Goal: Task Accomplishment & Management: Manage account settings

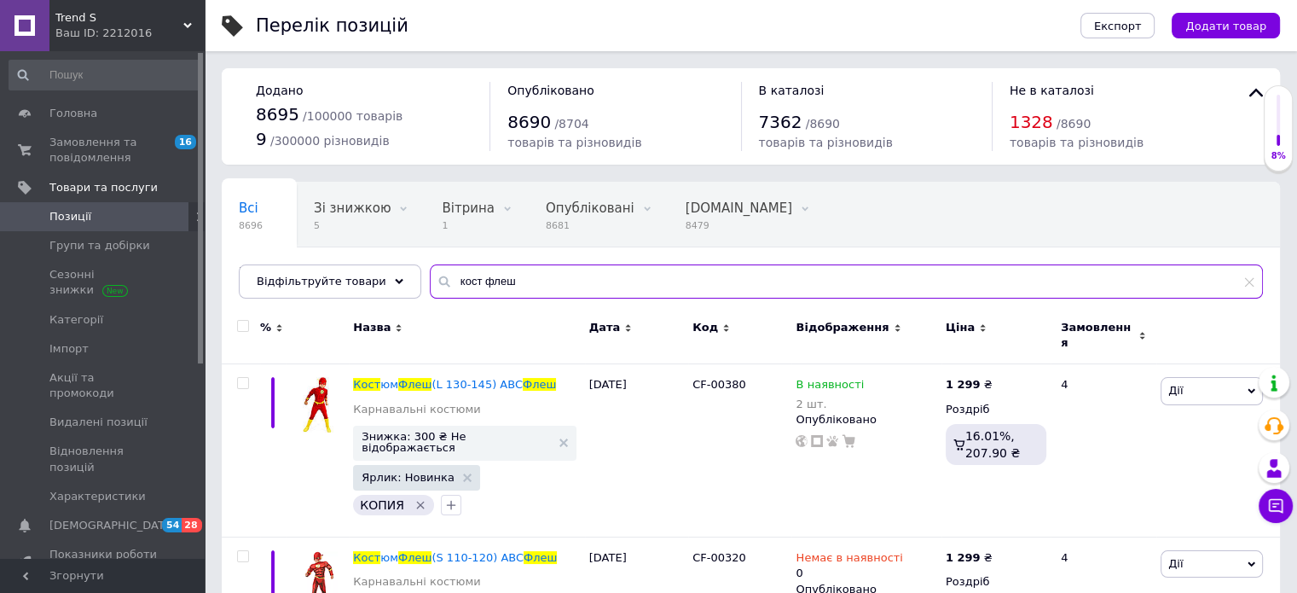
click at [562, 269] on input "кост флеш" at bounding box center [846, 281] width 833 height 34
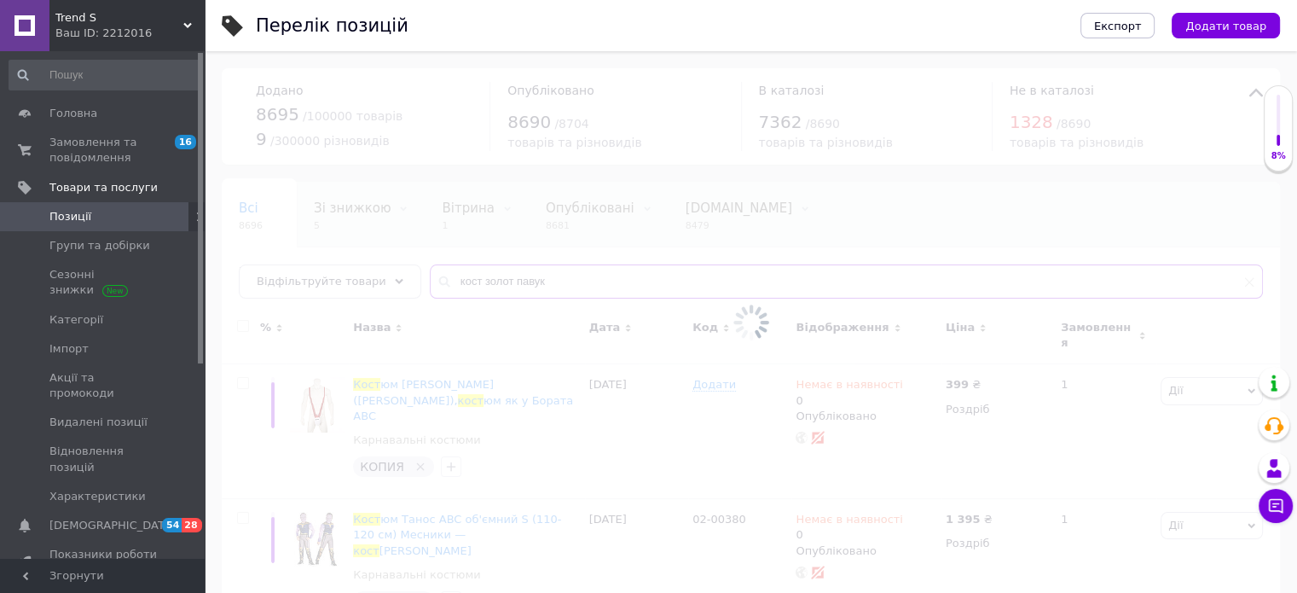
type input "кост золот павук"
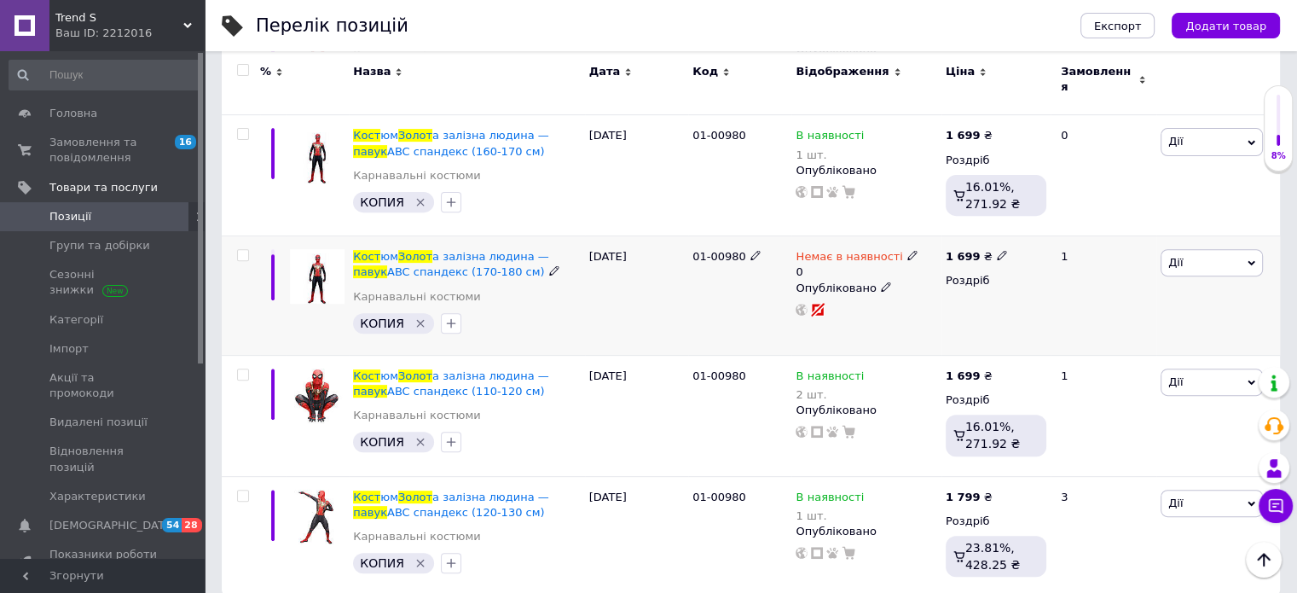
scroll to position [617, 0]
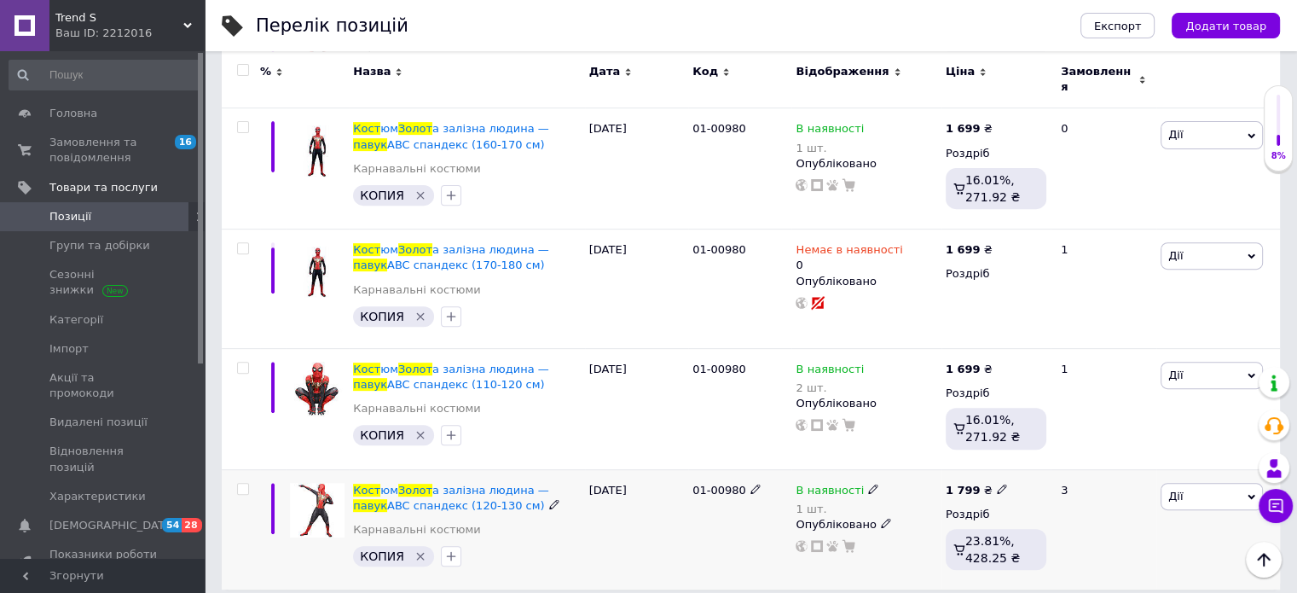
click at [849, 484] on span "В наявності" at bounding box center [830, 493] width 68 height 18
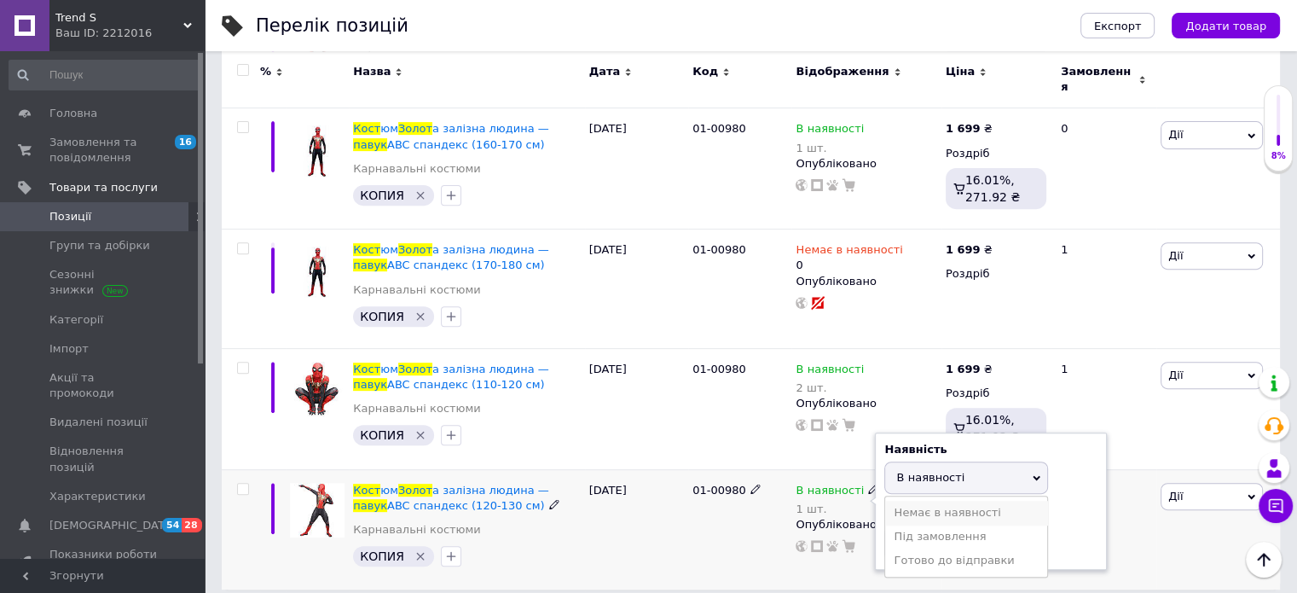
click at [929, 502] on li "Немає в наявності" at bounding box center [966, 513] width 162 height 24
click at [931, 528] on input "1" at bounding box center [950, 543] width 130 height 34
type input "0"
click at [680, 543] on div "[DATE]" at bounding box center [636, 529] width 103 height 120
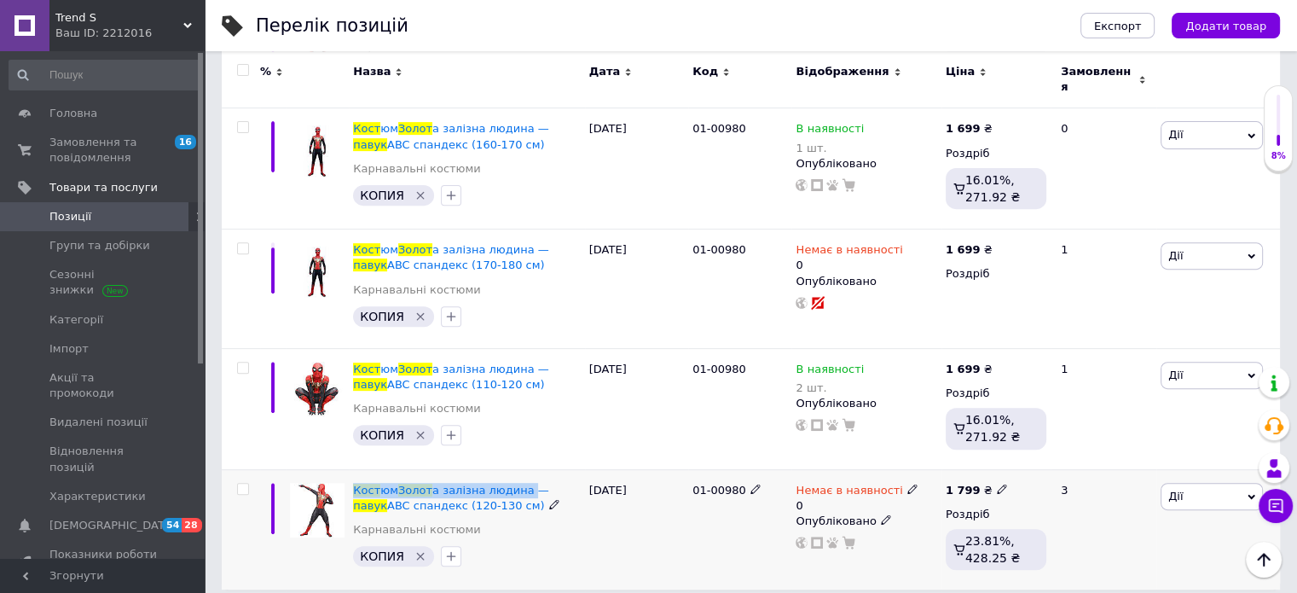
drag, startPoint x: 354, startPoint y: 460, endPoint x: 514, endPoint y: 460, distance: 160.4
click at [514, 469] on div "Кост юм Золот а залізна людина — павук ABC спандекс (120-130 см) Карнавальні ко…" at bounding box center [466, 529] width 235 height 120
copy span "Кост юм Золот а залізна людина"
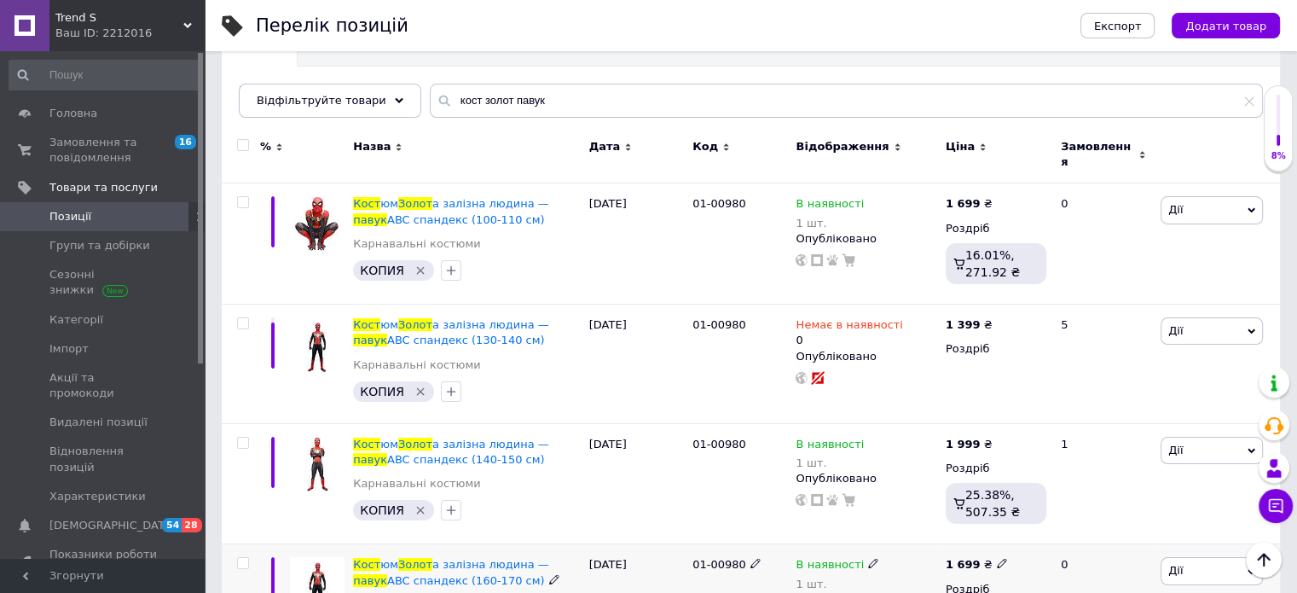
scroll to position [0, 0]
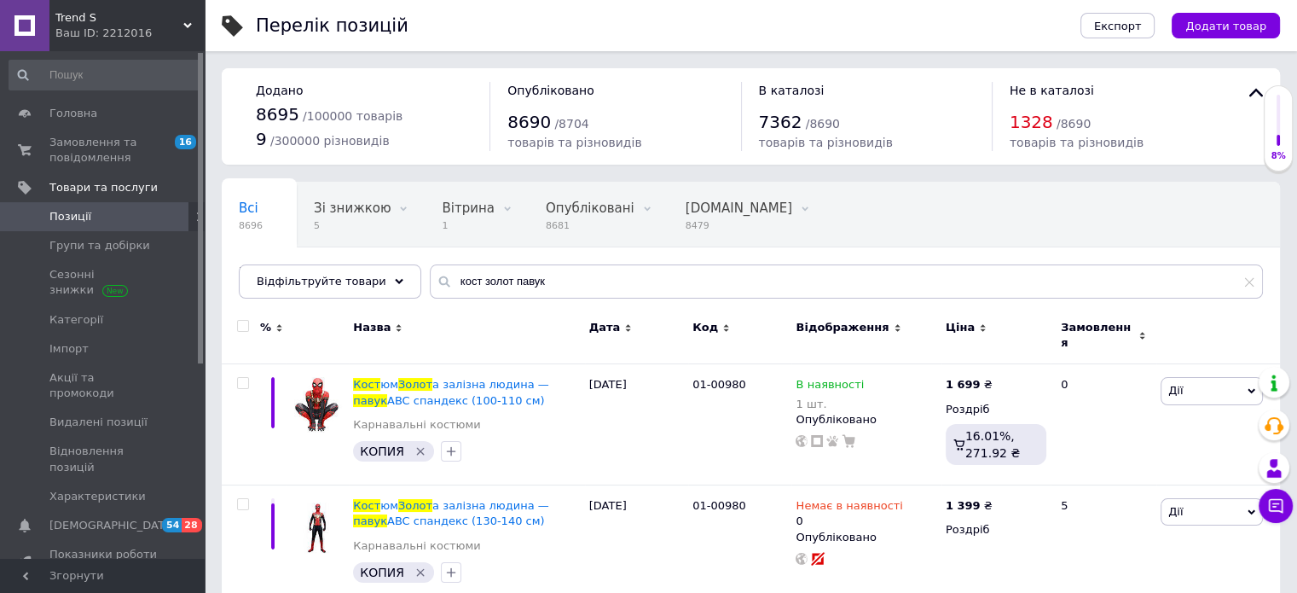
click at [539, 263] on div "Всі 8696 Зі знижкою 5 Видалити Редагувати Вітрина 1 Видалити Редагувати Опублік…" at bounding box center [751, 248] width 1059 height 141
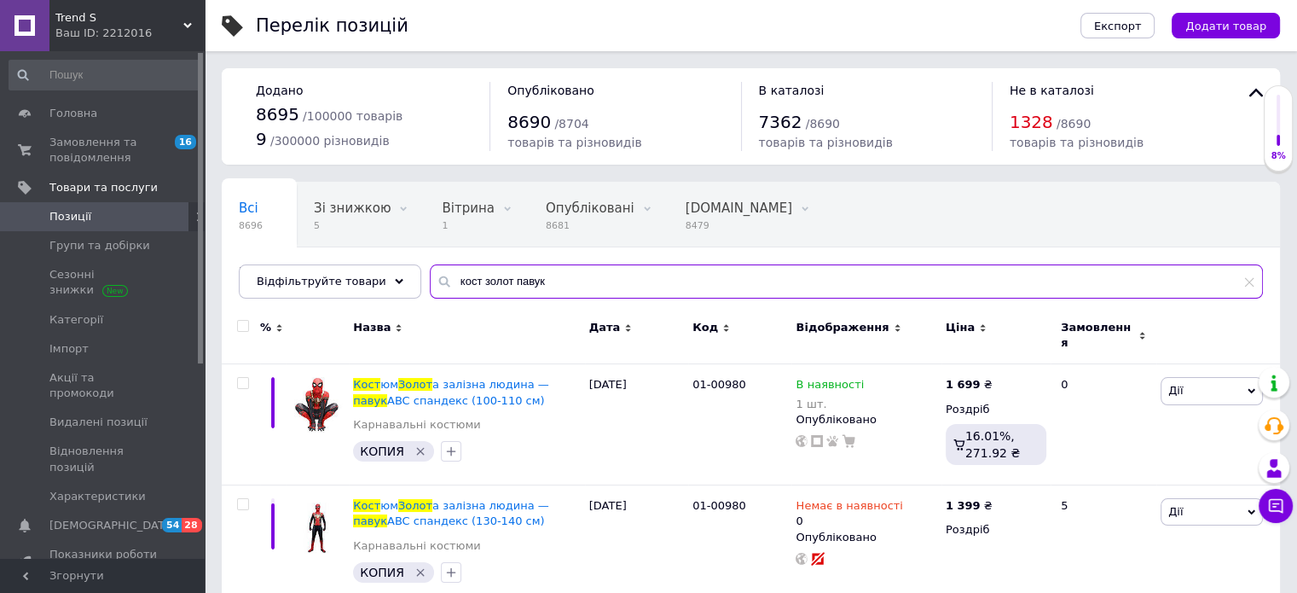
click at [538, 273] on input "кост золот павук" at bounding box center [846, 281] width 833 height 34
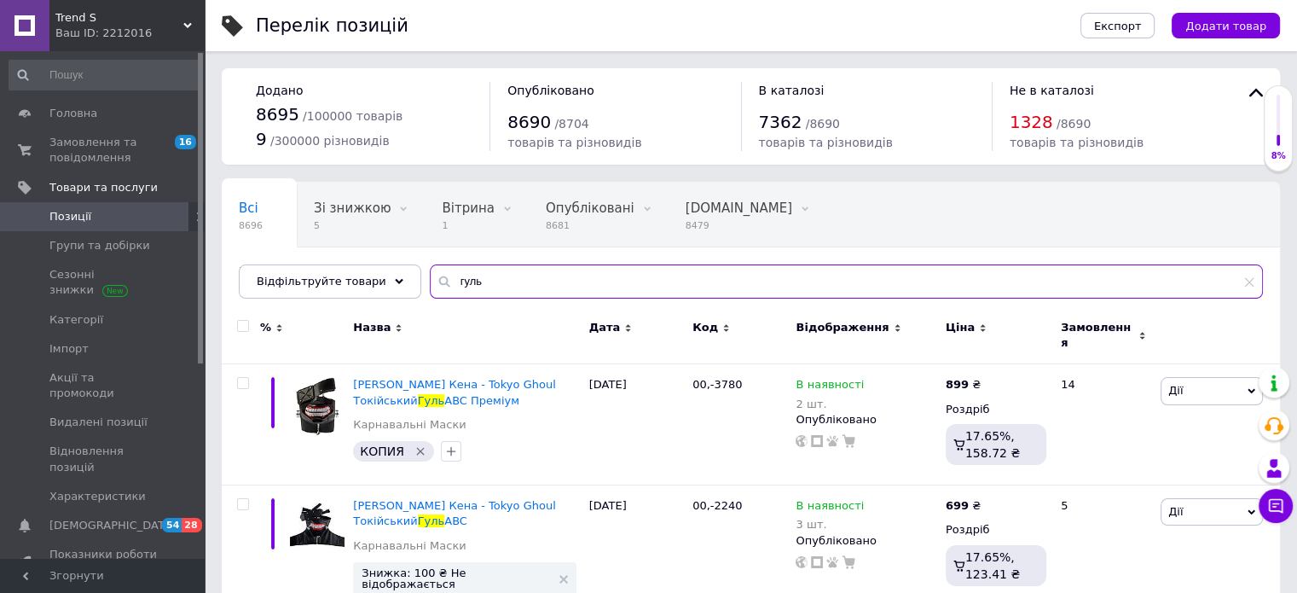
type input "гуль"
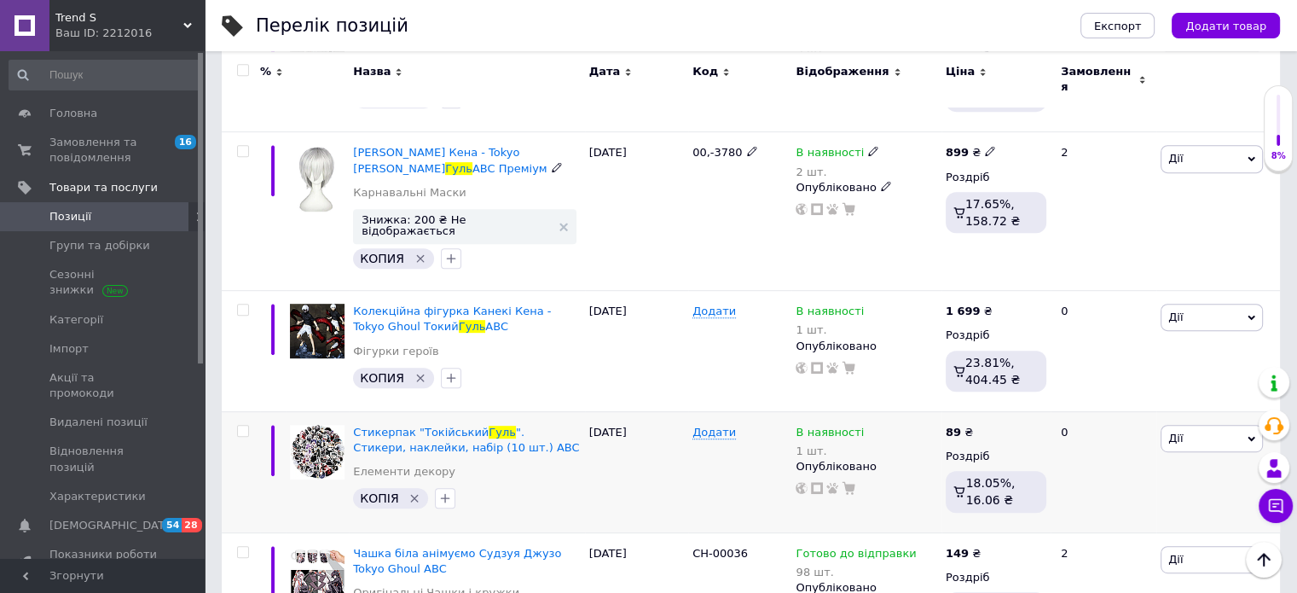
scroll to position [768, 0]
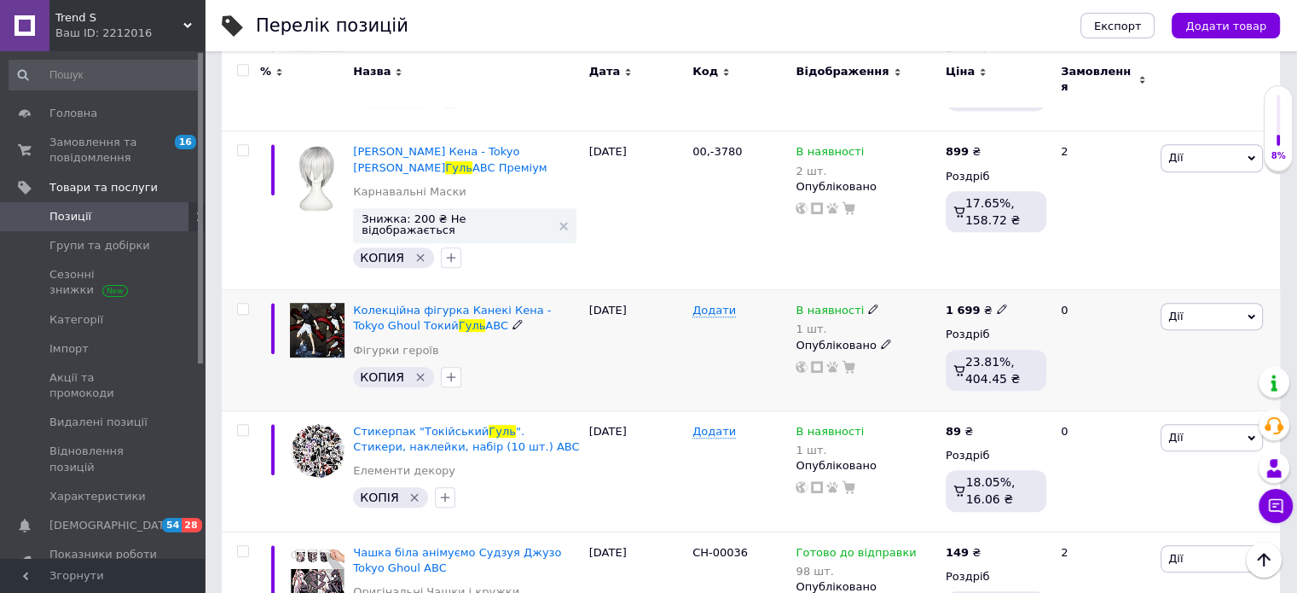
click at [843, 290] on div "В наявності 1 шт. Опубліковано" at bounding box center [866, 350] width 149 height 121
click at [843, 304] on span "В наявності" at bounding box center [830, 313] width 68 height 18
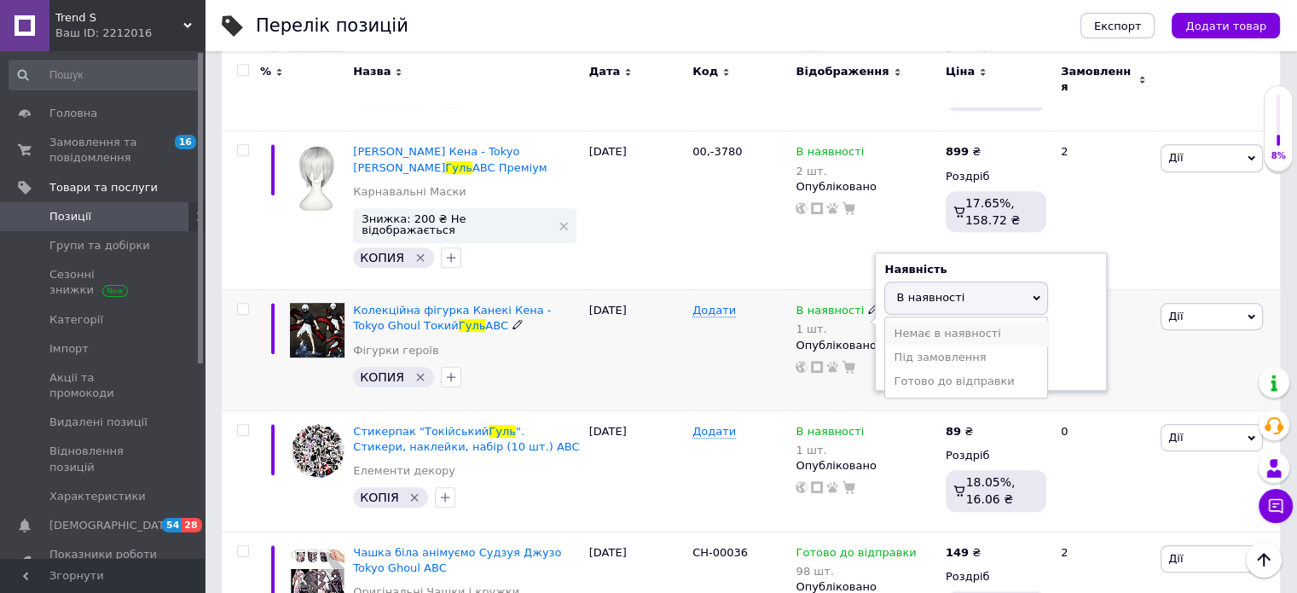
click at [920, 322] on li "Немає в наявності" at bounding box center [966, 334] width 162 height 24
click at [915, 347] on input "1" at bounding box center [950, 364] width 130 height 34
type input "0"
click at [753, 334] on div "Додати" at bounding box center [739, 350] width 103 height 121
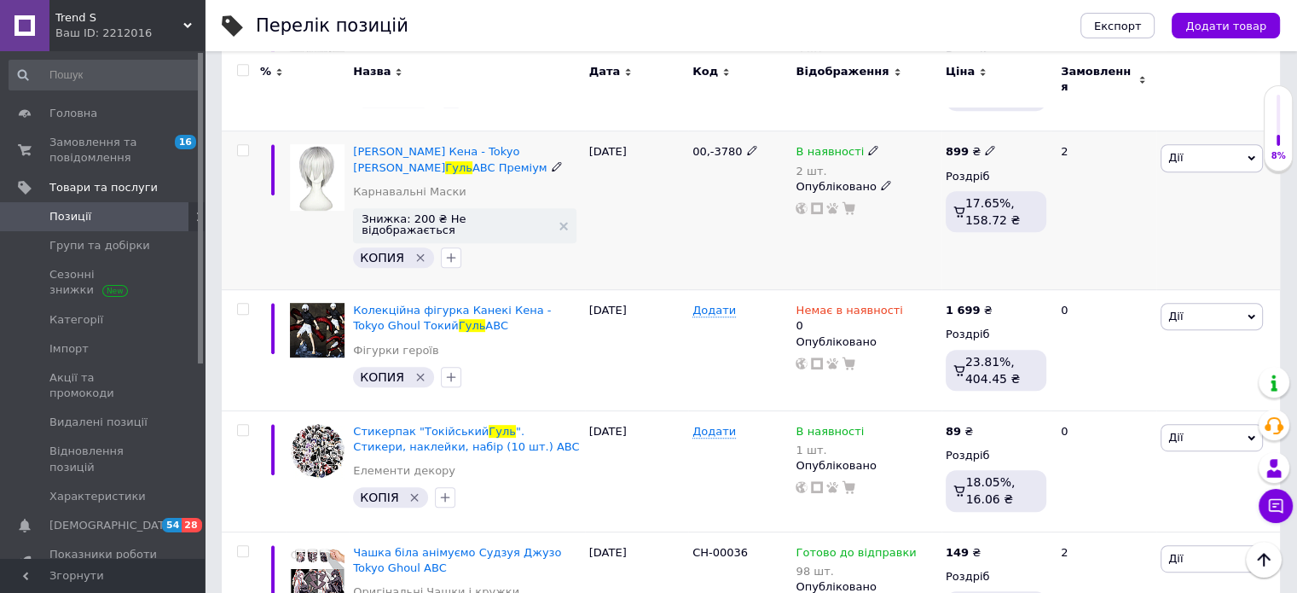
scroll to position [0, 0]
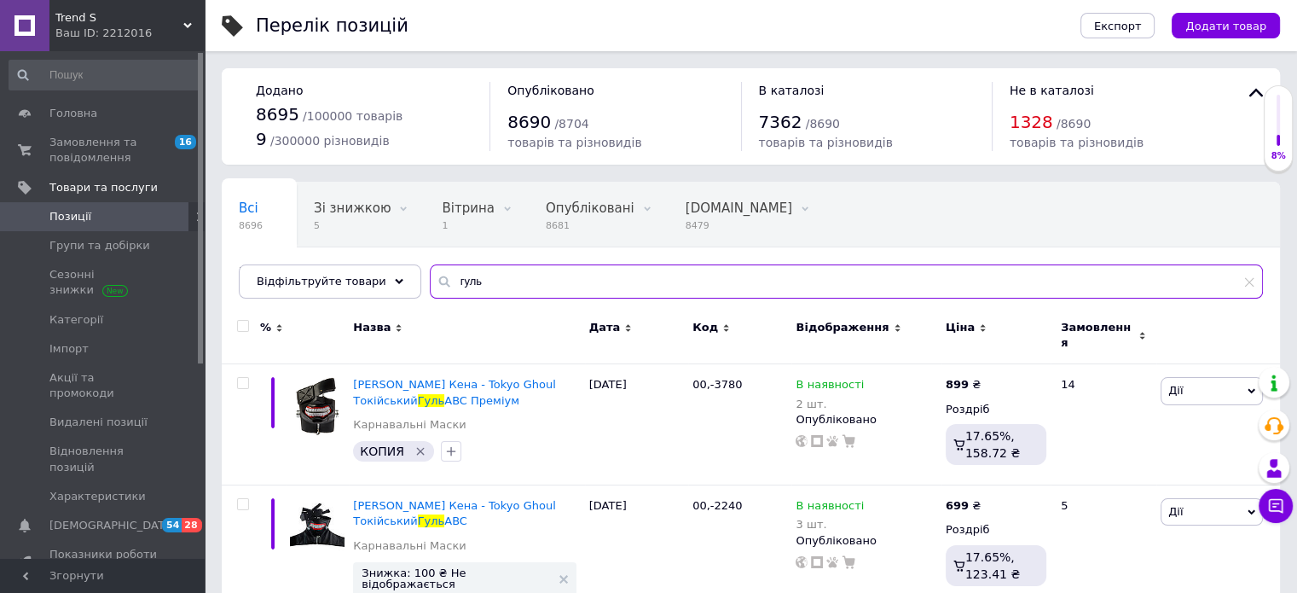
click at [463, 279] on input "гуль" at bounding box center [846, 281] width 833 height 34
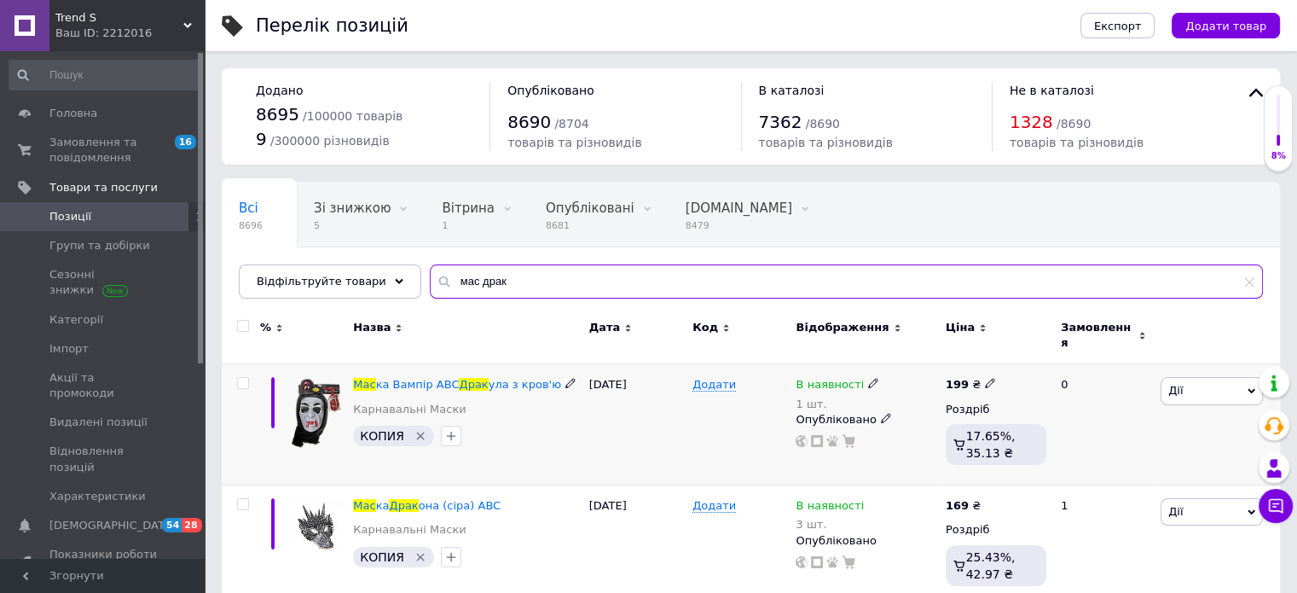
type input "мас драк"
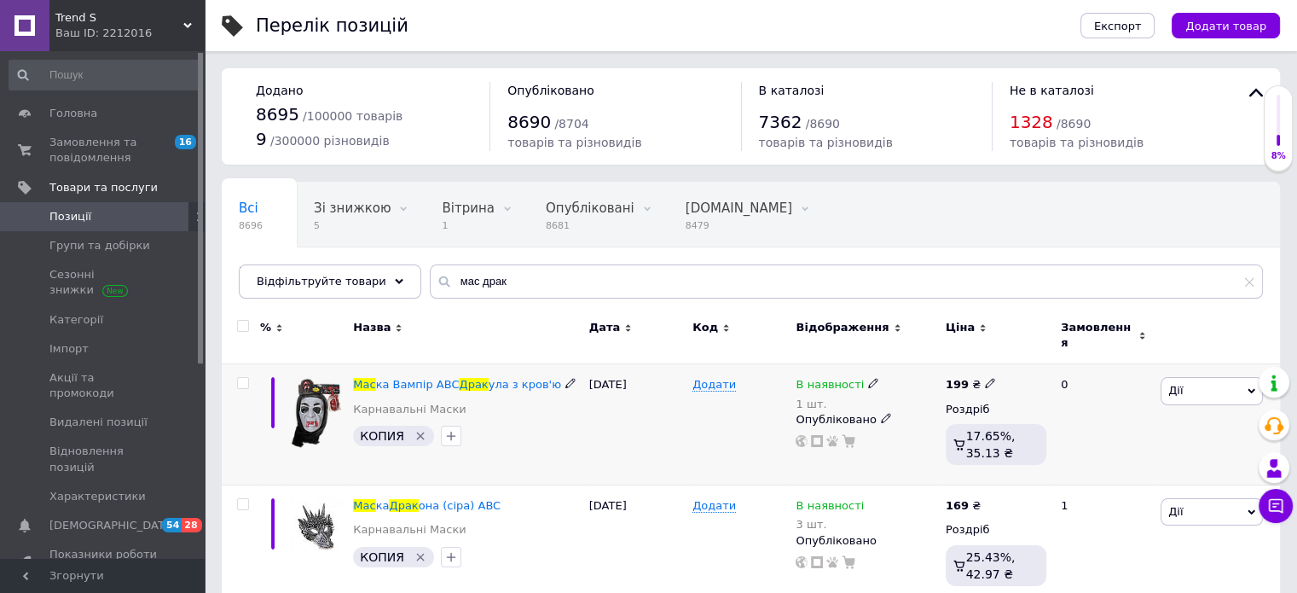
click at [822, 378] on span "В наявності" at bounding box center [830, 387] width 68 height 18
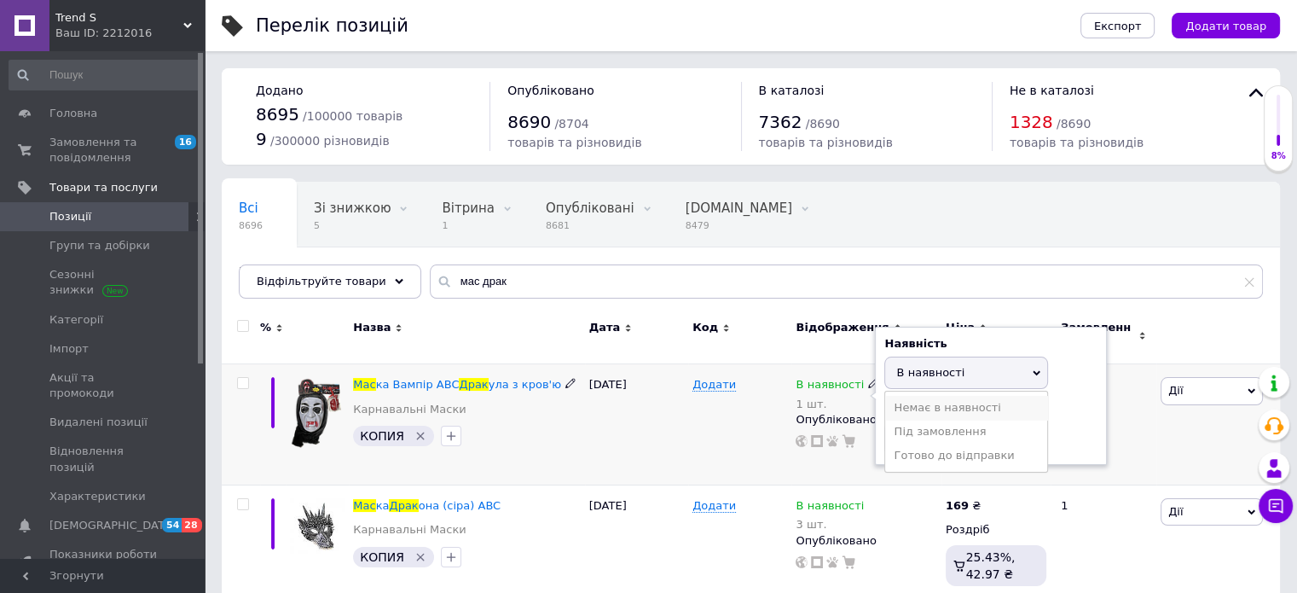
click at [917, 402] on li "Немає в наявності" at bounding box center [966, 408] width 162 height 24
click at [903, 431] on input "1" at bounding box center [950, 438] width 130 height 34
type input "0"
click at [590, 440] on div "[DATE]" at bounding box center [636, 424] width 103 height 121
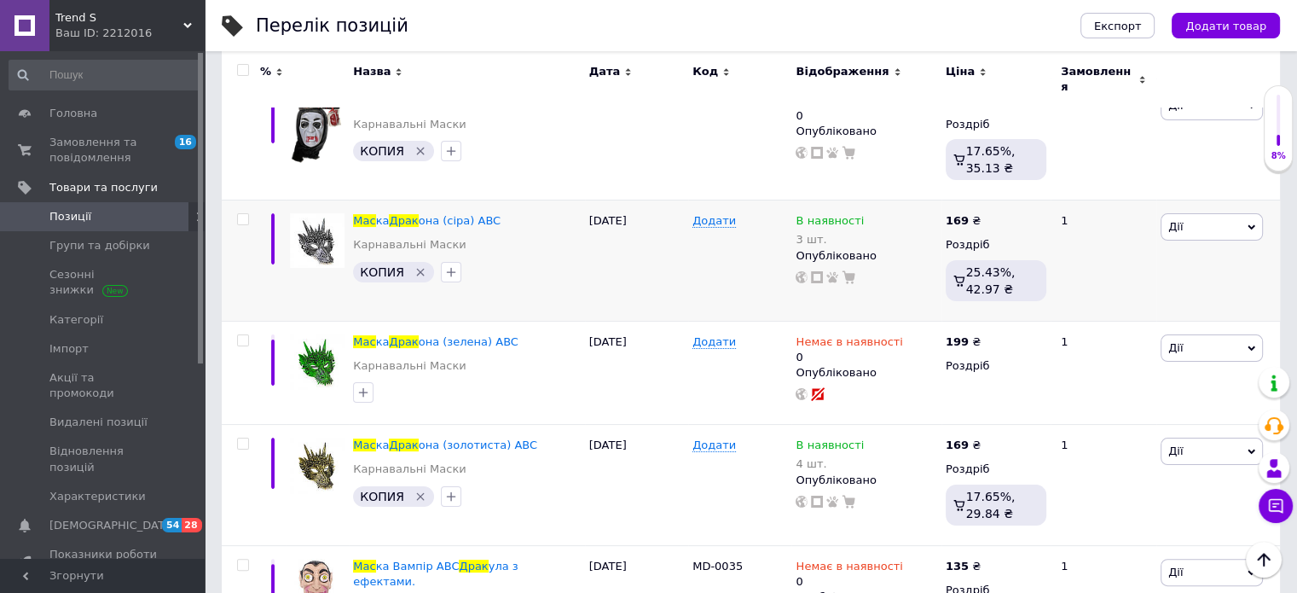
scroll to position [104, 0]
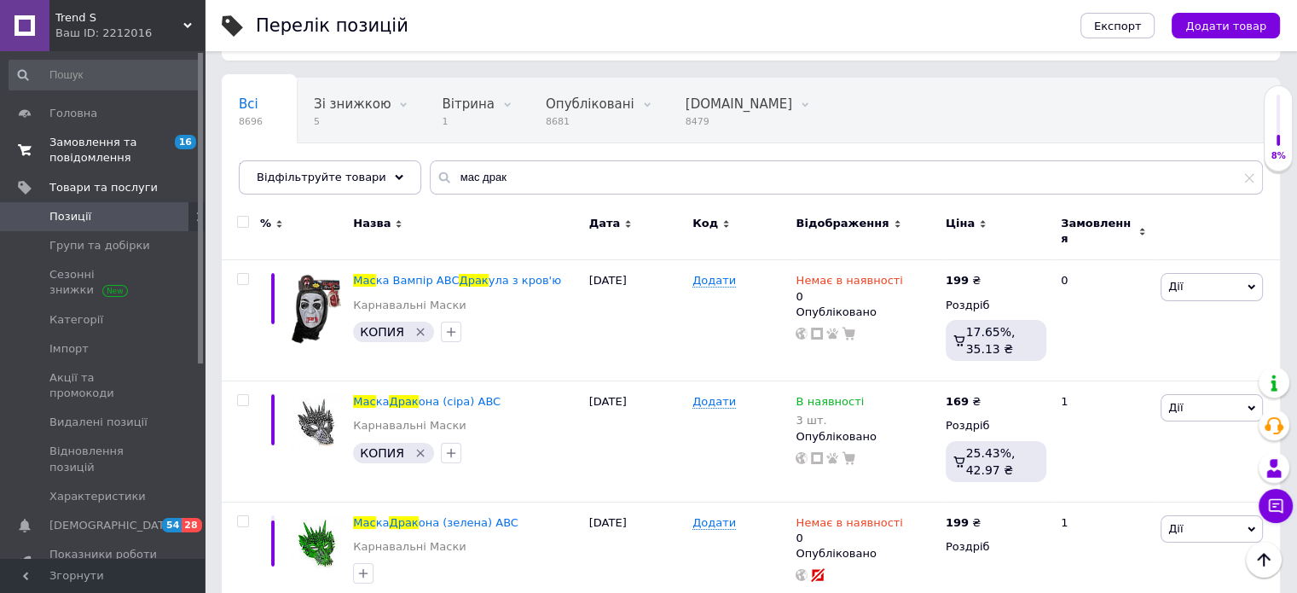
click at [92, 142] on span "Замовлення та повідомлення" at bounding box center [103, 150] width 108 height 31
